Goal: Task Accomplishment & Management: Complete application form

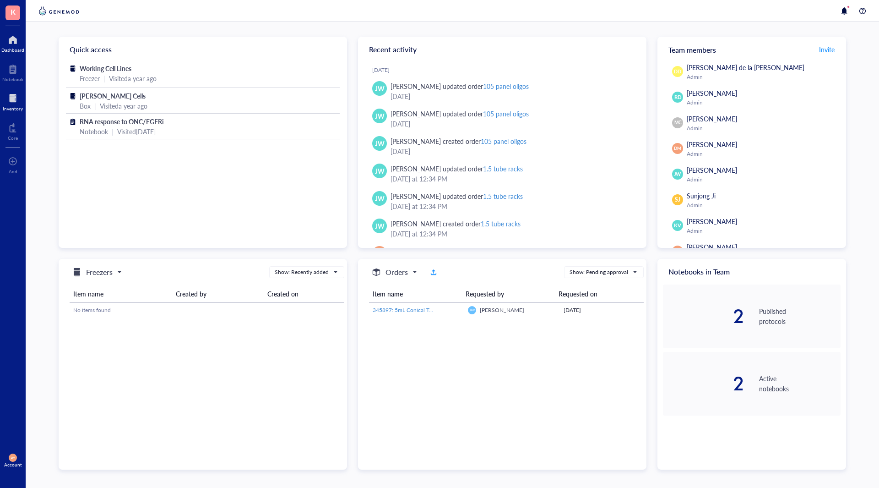
click at [11, 92] on div at bounding box center [13, 98] width 20 height 15
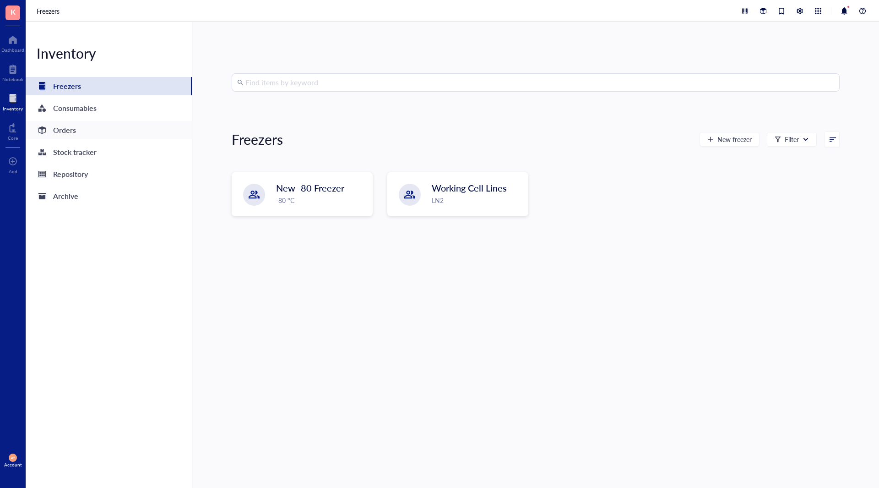
click at [67, 132] on div "Orders" at bounding box center [64, 130] width 23 height 13
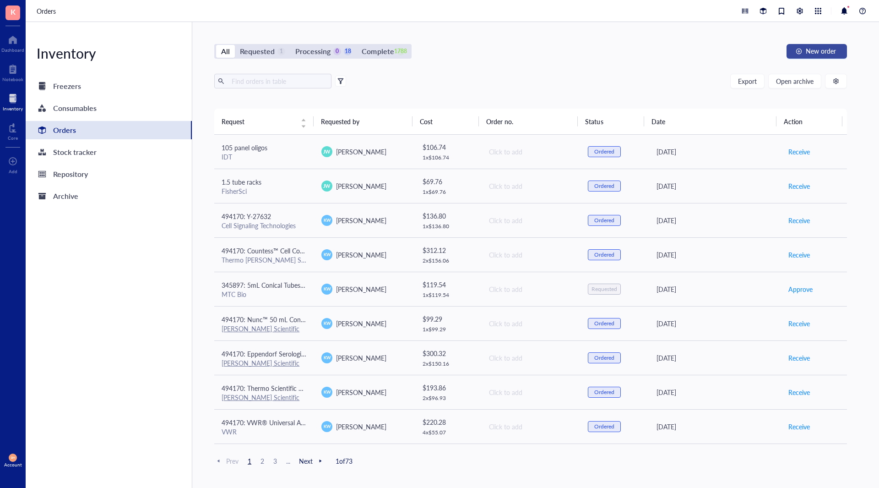
click at [819, 51] on span "New order" at bounding box center [821, 50] width 30 height 7
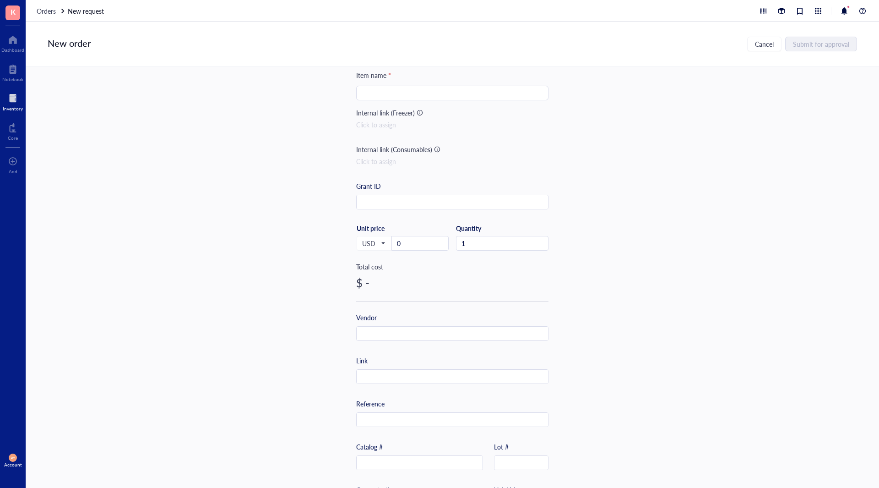
scroll to position [46, 0]
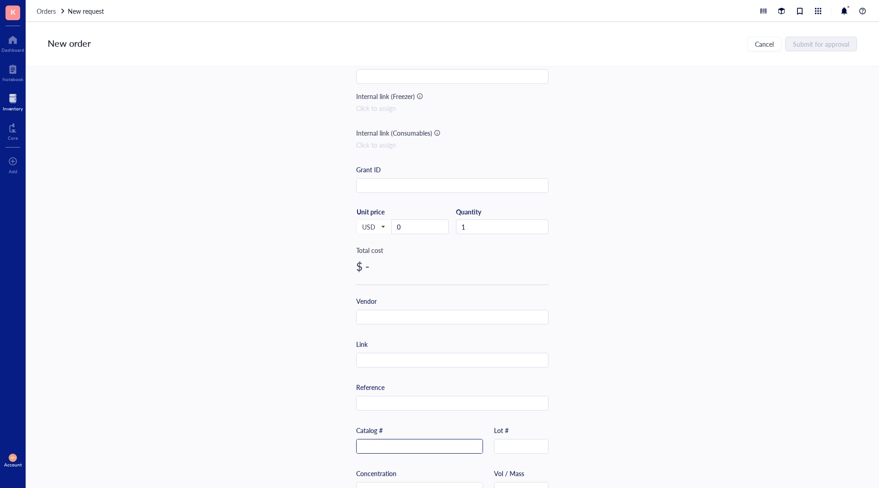
click at [385, 444] on input "text" at bounding box center [420, 446] width 126 height 15
paste input "ant-zn-05"
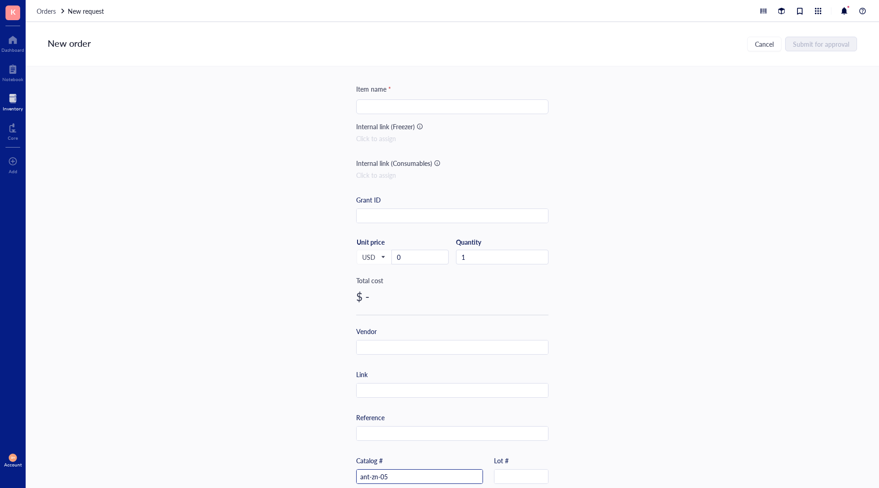
scroll to position [0, 0]
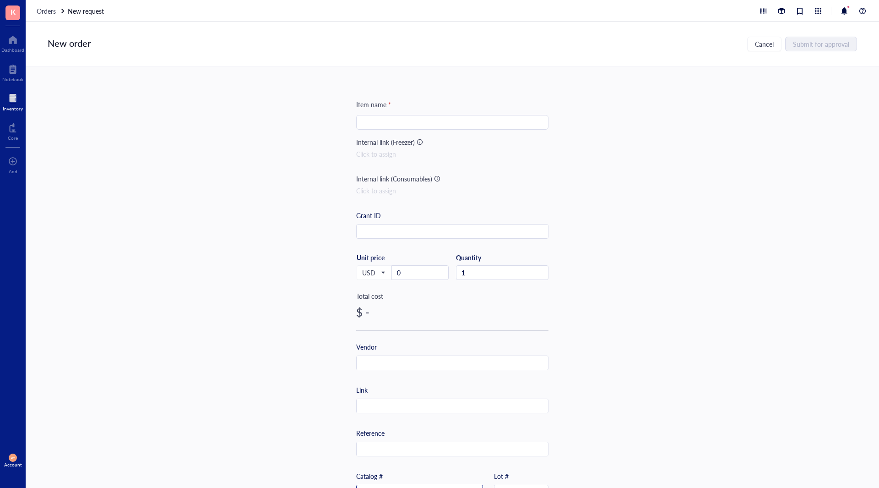
type input "ant-zn-05"
click at [372, 126] on input "search" at bounding box center [452, 122] width 181 height 14
type input "Zeocin"
click at [379, 363] on input "text" at bounding box center [452, 363] width 191 height 15
type input "Invivogen"
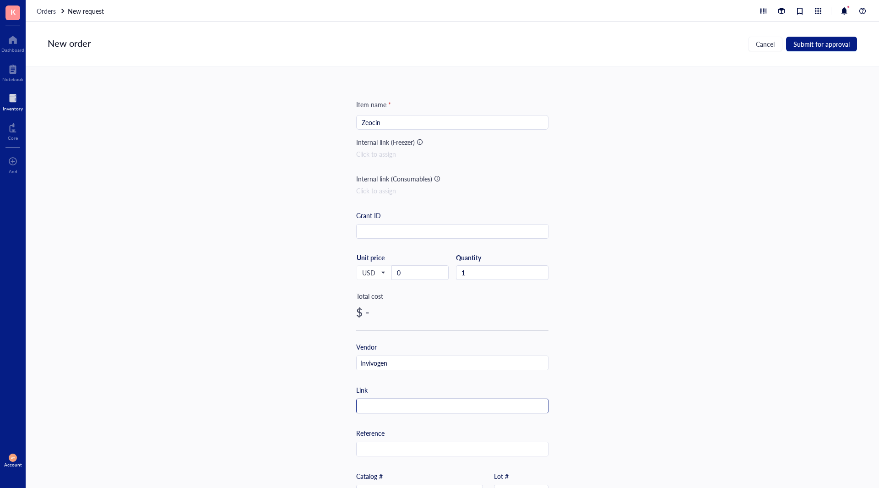
click at [376, 413] on div at bounding box center [452, 405] width 192 height 15
click at [375, 409] on input "text" at bounding box center [452, 406] width 191 height 15
paste input "[URL][DOMAIN_NAME]"
type input "[URL][DOMAIN_NAME]"
click at [624, 386] on div "Item name * Zeocin Internal link (Freezer) Click to assign Internal link (Consu…" at bounding box center [452, 276] width 853 height 421
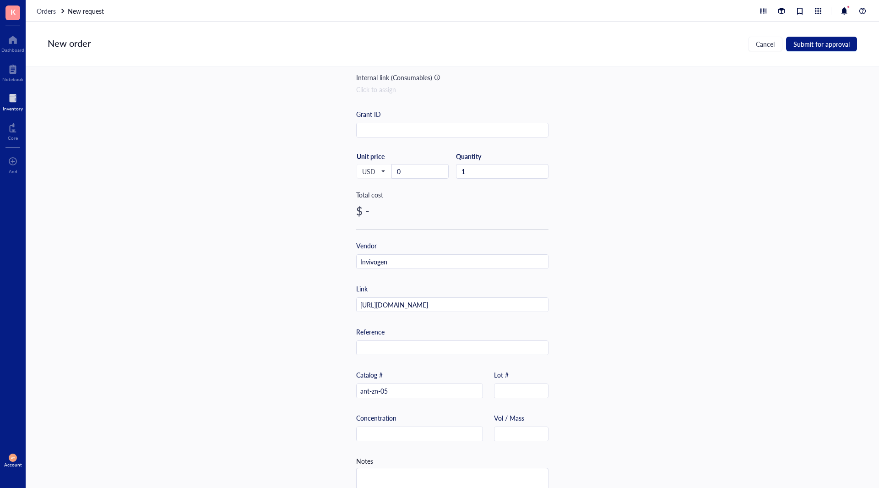
scroll to position [122, 0]
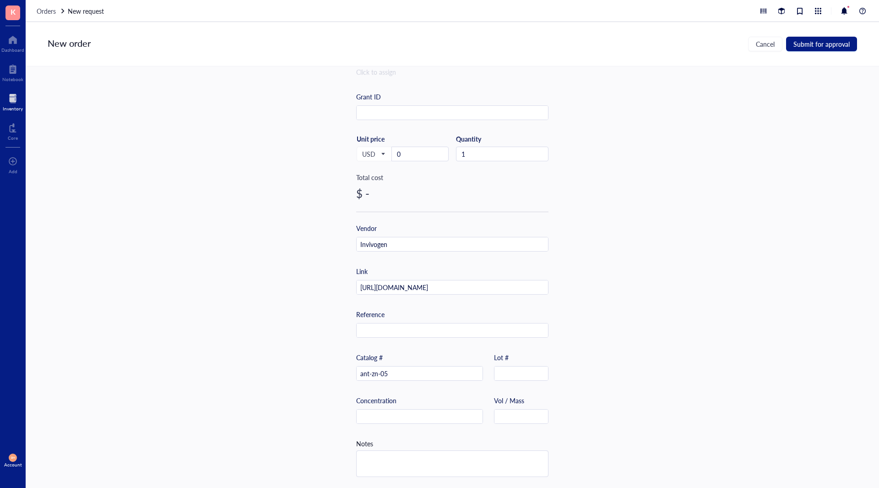
click at [520, 401] on div "Vol / Mass" at bounding box center [509, 400] width 30 height 10
click at [521, 409] on input "text" at bounding box center [521, 416] width 54 height 15
type input "500 mg"
click at [601, 250] on div "Item name * Zeocin Internal link (Freezer) Click to assign Internal link (Consu…" at bounding box center [452, 276] width 853 height 421
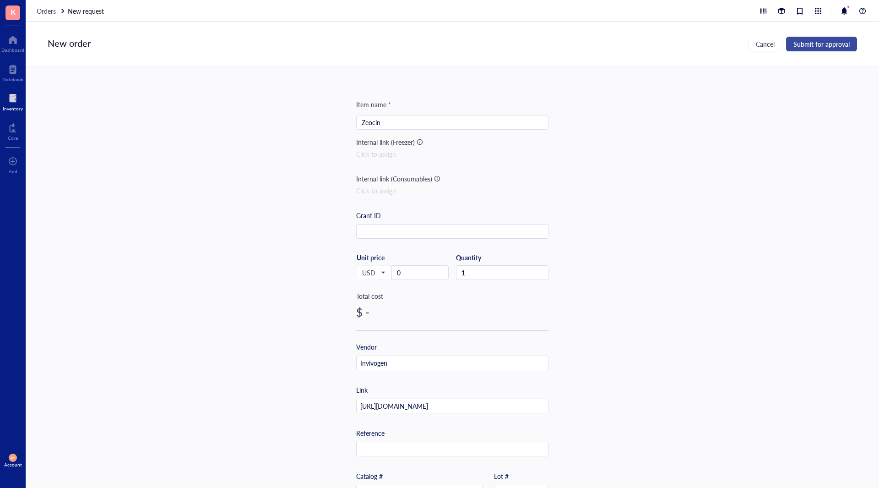
click at [832, 45] on span "Submit for approval" at bounding box center [821, 43] width 56 height 7
